Goal: Task Accomplishment & Management: Complete application form

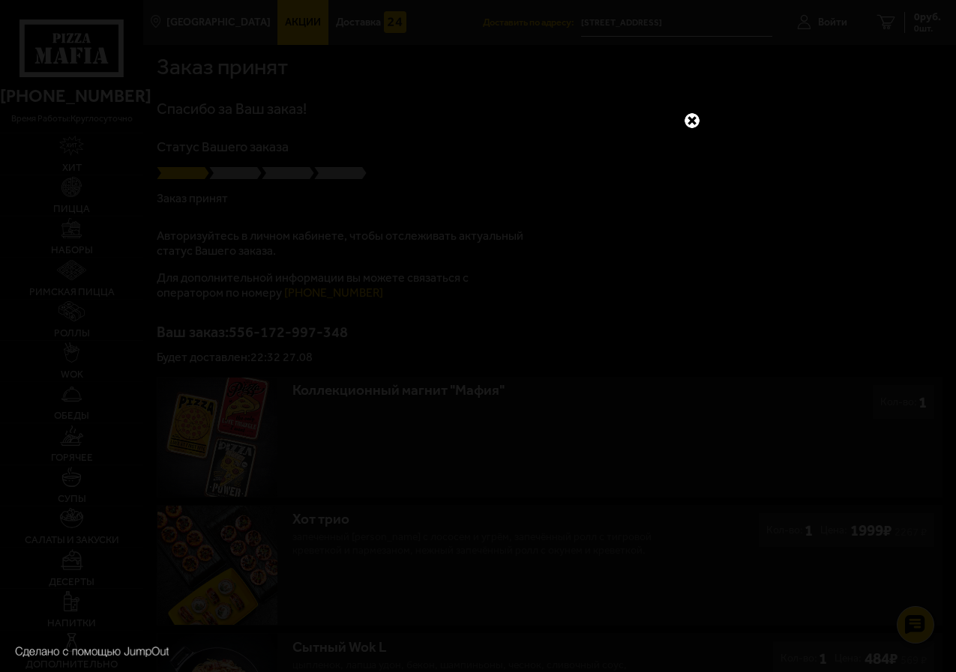
click at [693, 121] on link at bounding box center [691, 120] width 19 height 19
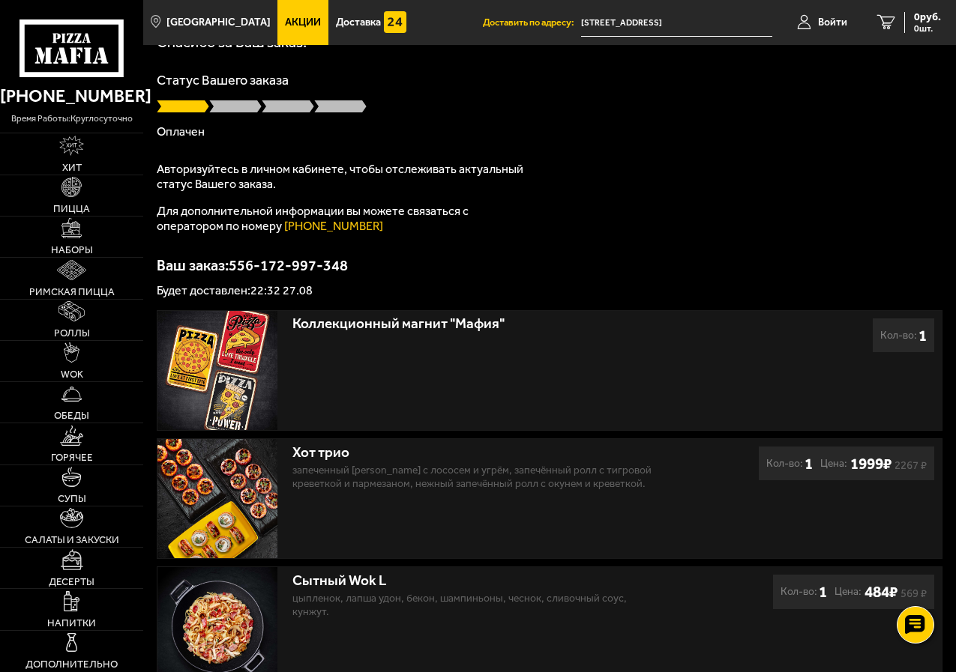
scroll to position [55, 0]
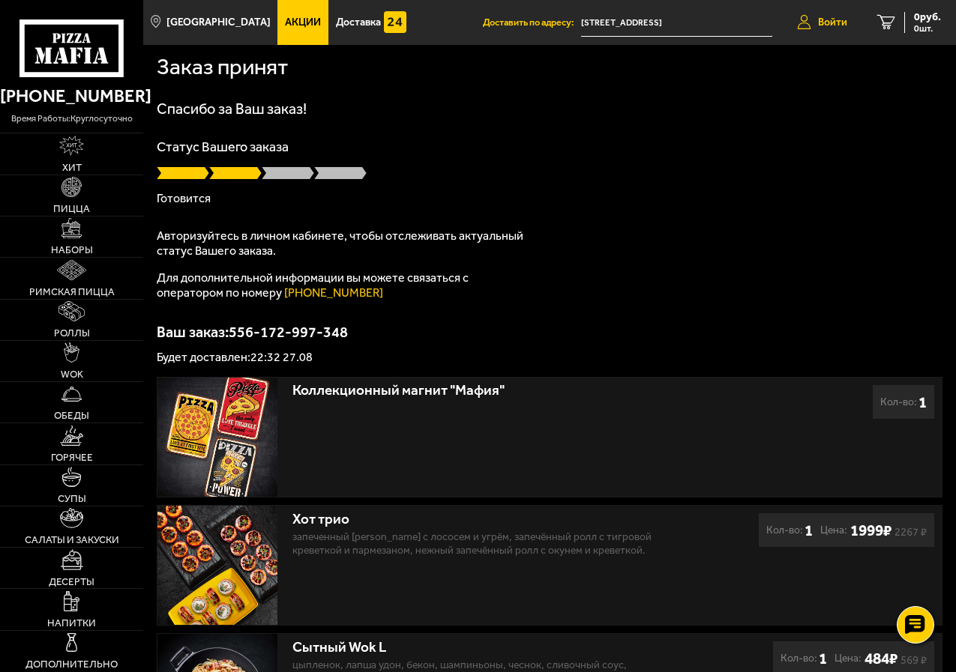
click at [818, 22] on span "Войти" at bounding box center [832, 22] width 29 height 10
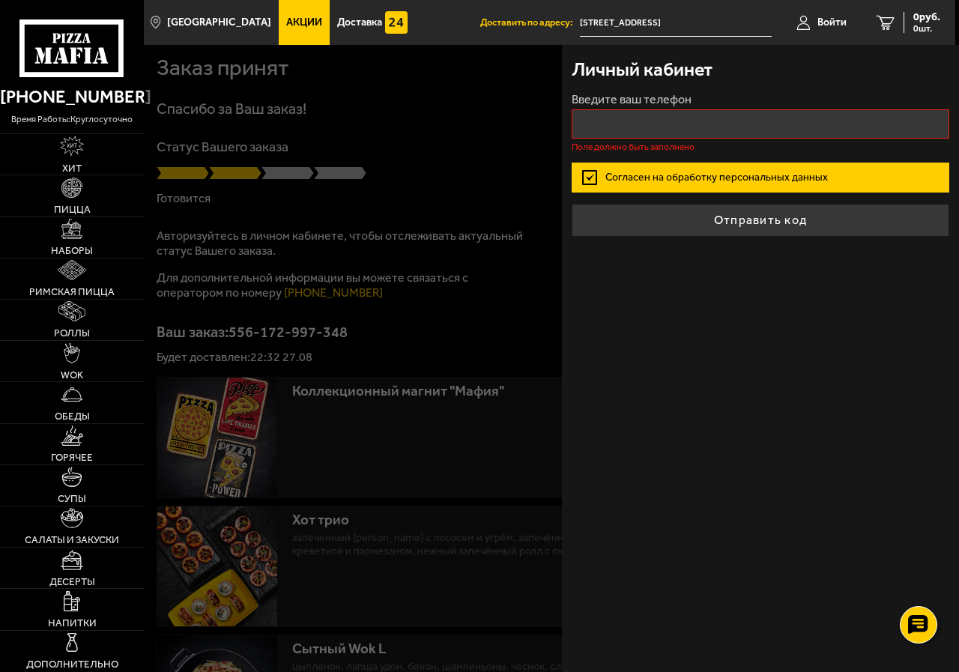
click at [468, 85] on div at bounding box center [623, 381] width 959 height 672
